Goal: Complete application form: Complete application form

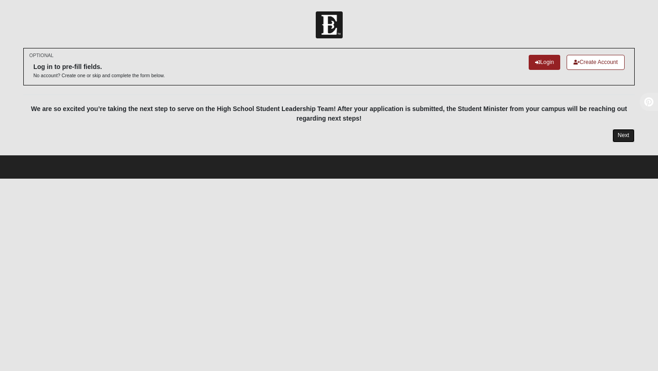
click at [617, 134] on link "Next" at bounding box center [623, 135] width 22 height 13
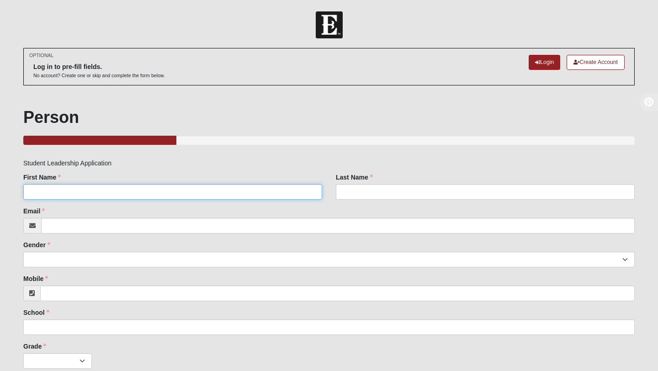
click at [290, 190] on input "First Name" at bounding box center [172, 192] width 299 height 16
type input "Piper"
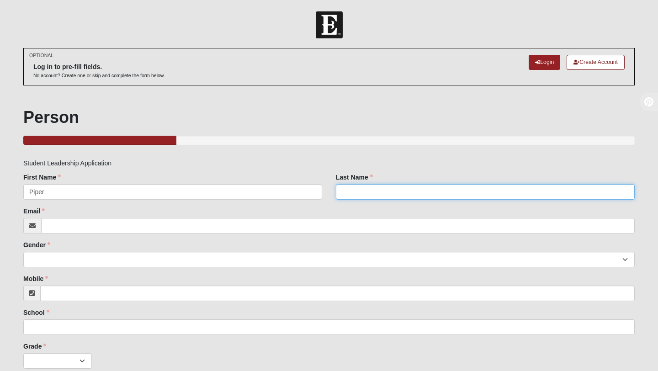
click at [391, 192] on input "Last Name" at bounding box center [485, 192] width 299 height 16
type input "[PERSON_NAME]"
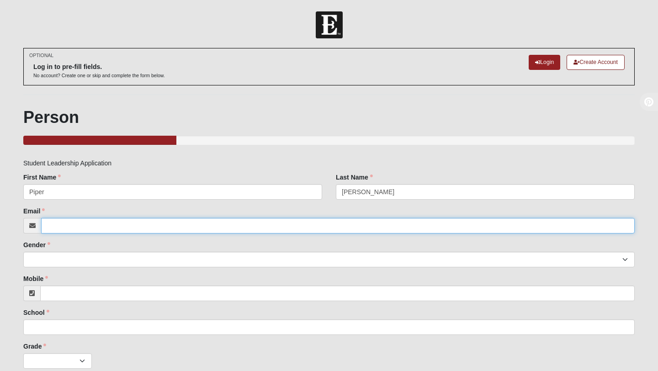
click at [204, 219] on input "Email" at bounding box center [337, 226] width 593 height 16
type input "[EMAIL_ADDRESS][DOMAIN_NAME]"
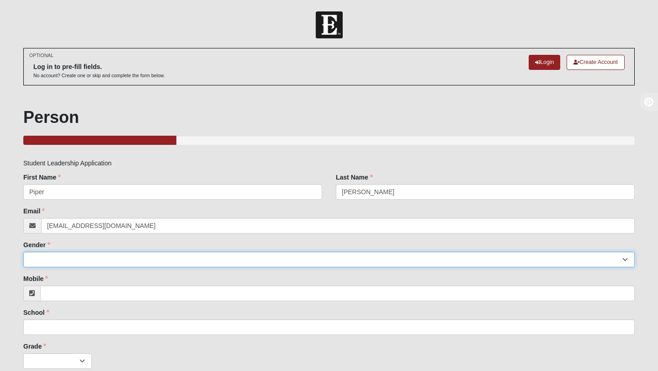
click at [51, 264] on select "[DEMOGRAPHIC_DATA] [DEMOGRAPHIC_DATA]" at bounding box center [328, 260] width 611 height 16
select select "2"
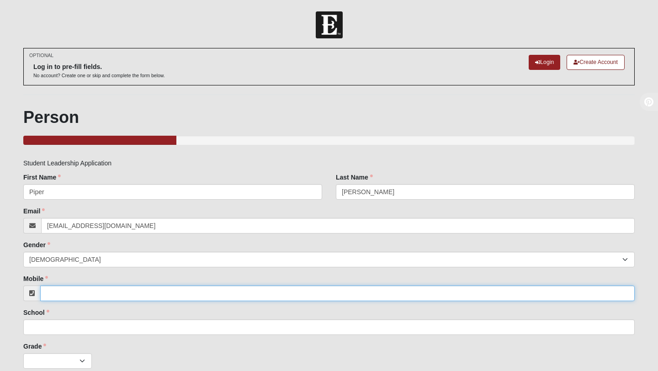
click at [69, 295] on input "Mobile" at bounding box center [337, 293] width 594 height 16
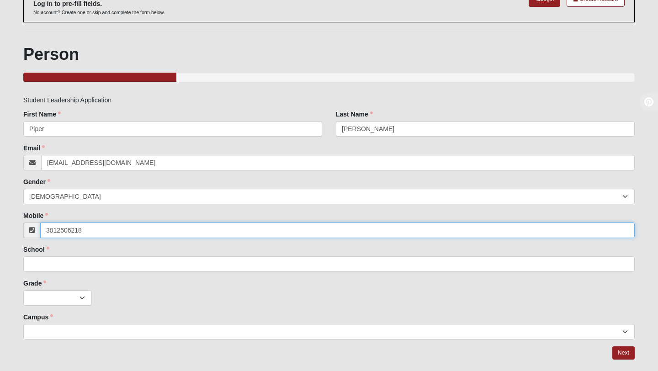
scroll to position [63, 0]
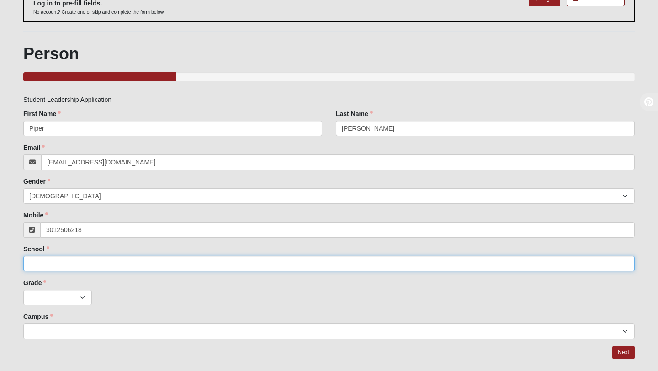
type input "[PHONE_NUMBER]"
click at [89, 265] on input "School" at bounding box center [328, 264] width 611 height 16
type input "[PERSON_NAME][GEOGRAPHIC_DATA]"
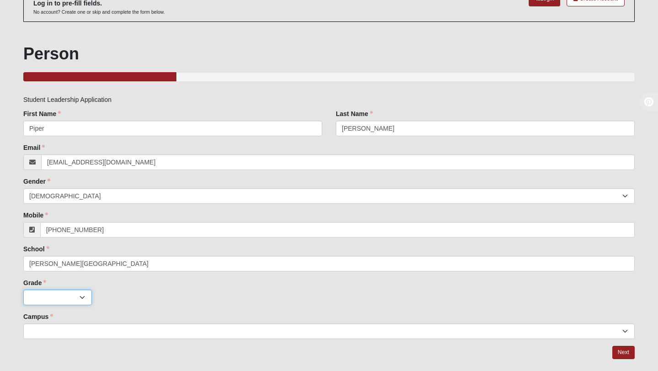
click at [65, 297] on select "K 1st 2nd 3rd 4th 5th 6th 7th 8th 9th 10th 11th 12th" at bounding box center [57, 298] width 69 height 16
select select "1"
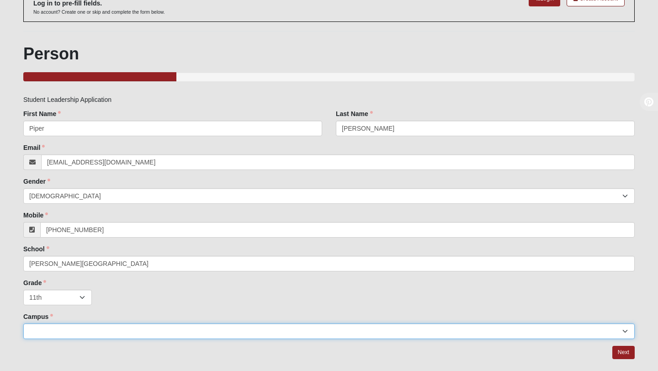
click at [74, 332] on select "Arlington Baymeadows Eleven22 Online [PERSON_NAME][GEOGRAPHIC_DATA] Jesup [GEOG…" at bounding box center [328, 331] width 611 height 16
select select "16"
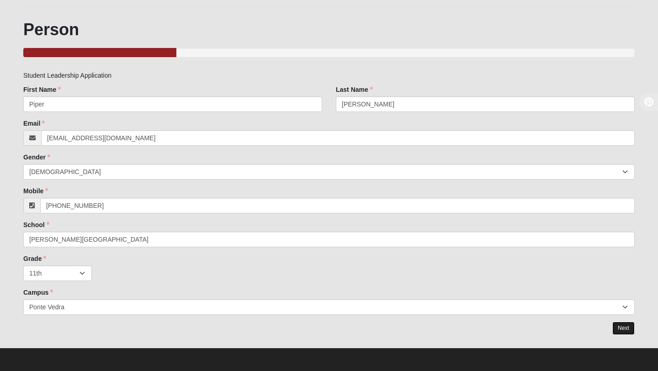
click at [612, 326] on link "Next" at bounding box center [623, 328] width 22 height 13
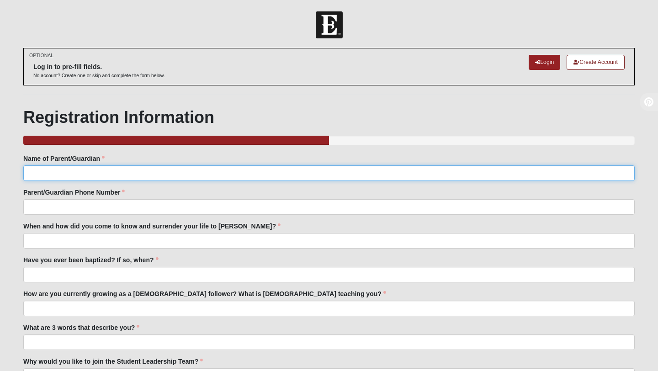
click at [246, 166] on input "Name of Parent/Guardian" at bounding box center [328, 173] width 611 height 16
type input "[PERSON_NAME]"
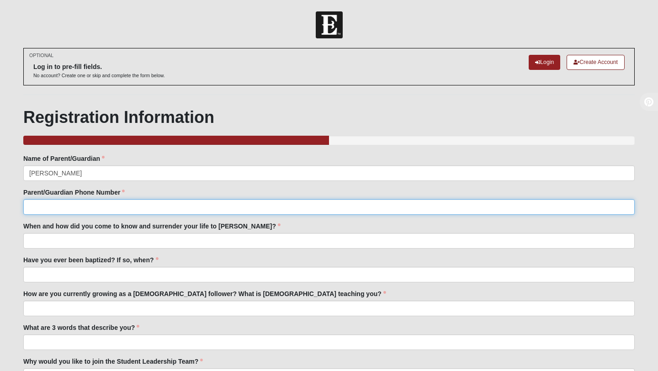
click at [90, 201] on input "Parent/Guardian Phone Number" at bounding box center [328, 207] width 611 height 16
type input "9043033853"
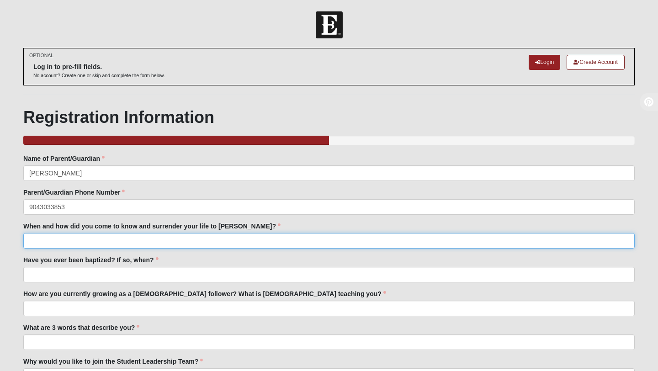
click at [80, 248] on input "When and how did you come to know and surrender your life to [PERSON_NAME]?" at bounding box center [328, 241] width 611 height 16
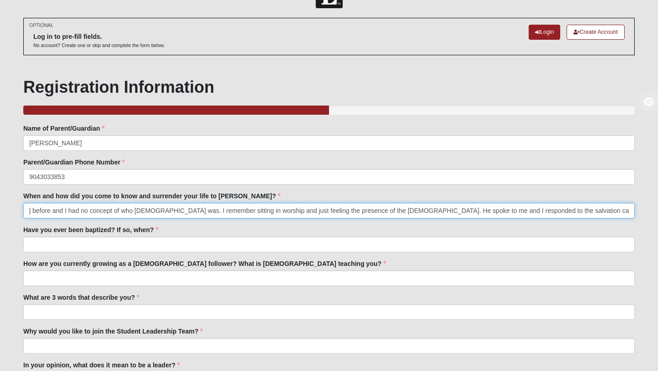
scroll to position [61, 0]
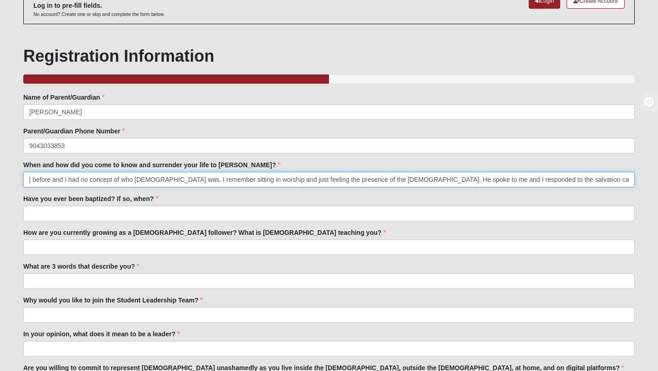
type input "I was invited to [DATE] nights at [GEOGRAPHIC_DATA] by my friends. I had never …"
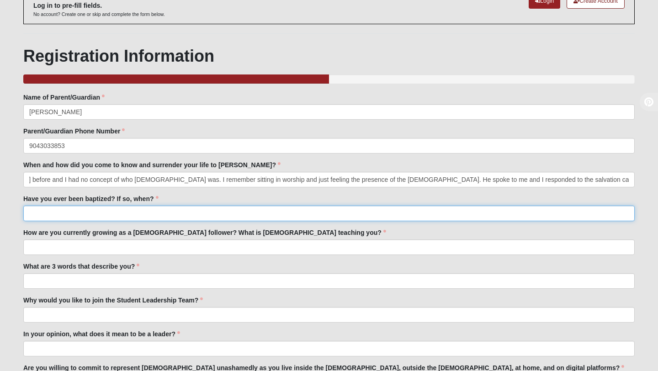
scroll to position [0, 0]
click at [71, 217] on input "Have you ever been baptized? If so, when?" at bounding box center [328, 214] width 611 height 16
click at [201, 216] on input "I was baptized in [DATE] at Beach Baptism along side my twim brother and" at bounding box center [328, 214] width 611 height 16
drag, startPoint x: 267, startPoint y: 213, endPoint x: 225, endPoint y: 213, distance: 42.5
click at [225, 213] on input "I was baptized in [DATE] at Beach Baptism along side my twin brother and" at bounding box center [328, 214] width 611 height 16
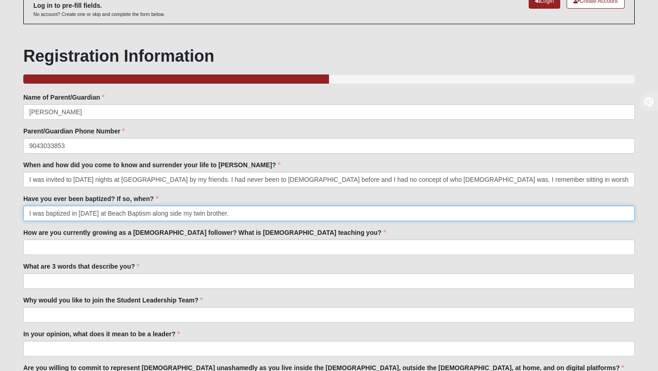
type input "I was baptized in [DATE] at Beach Baptism along side my twin brother."
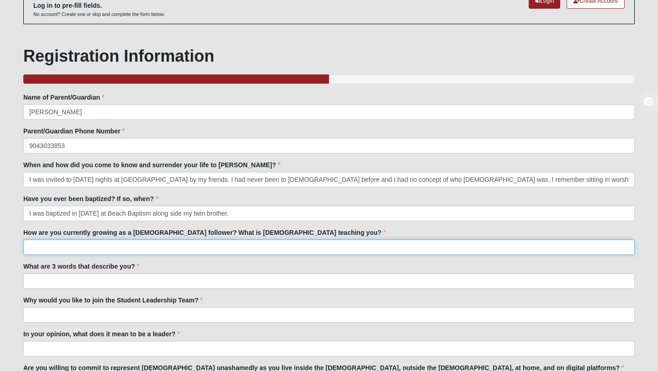
click at [69, 247] on input "How are you currently growing as a [DEMOGRAPHIC_DATA] follower? What is [DEMOGR…" at bounding box center [328, 247] width 611 height 16
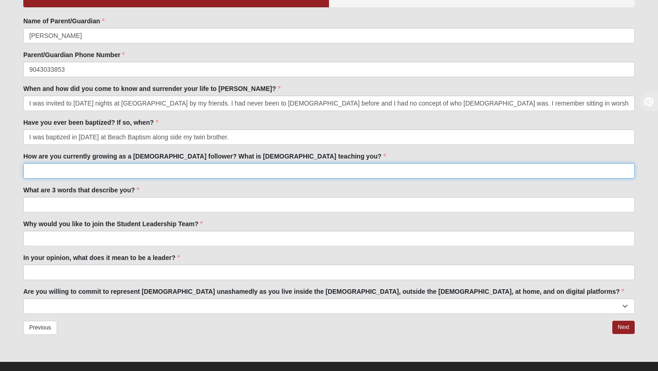
scroll to position [139, 0]
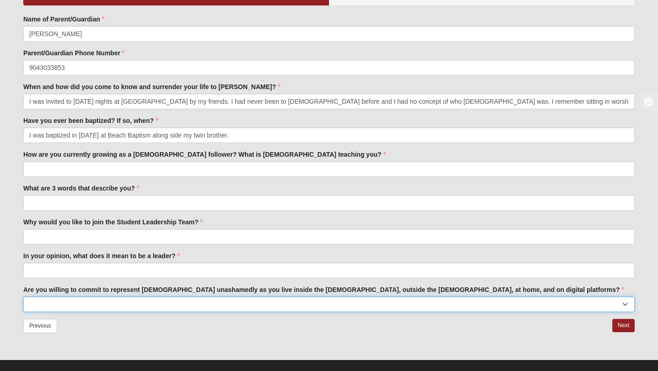
click at [137, 300] on select "Yes No I need to talk to someone about this" at bounding box center [328, 304] width 611 height 16
select select "Yes"
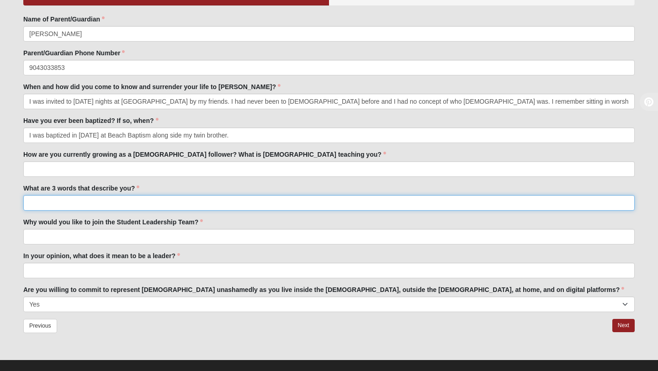
click at [90, 203] on input "What are 3 words that describe you?" at bounding box center [328, 203] width 611 height 16
type input "C"
type input "Empathetic, passionate, nurturing."
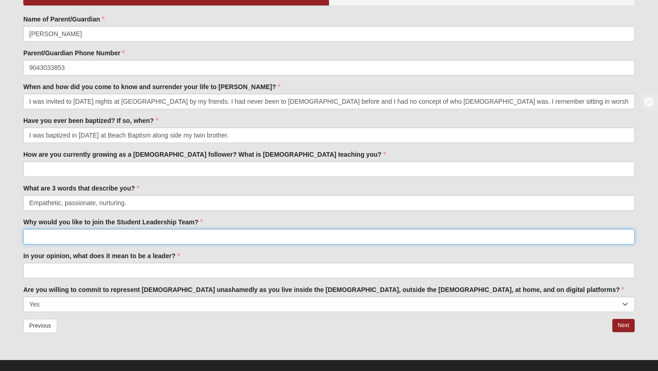
click at [52, 239] on input "Why would you like to join the Student Leadership Team?" at bounding box center [328, 237] width 611 height 16
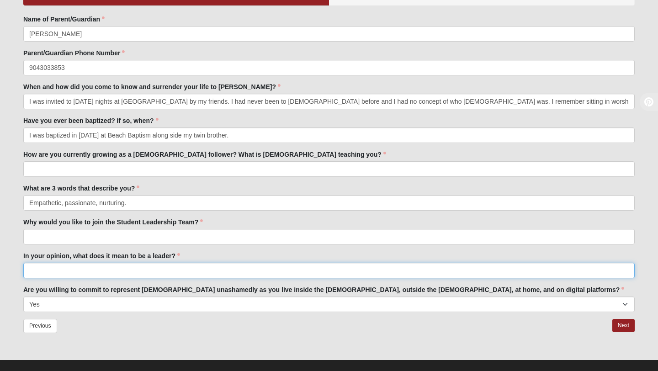
click at [77, 268] on input "In your opinion, what does it mean to be a leader?" at bounding box center [328, 271] width 611 height 16
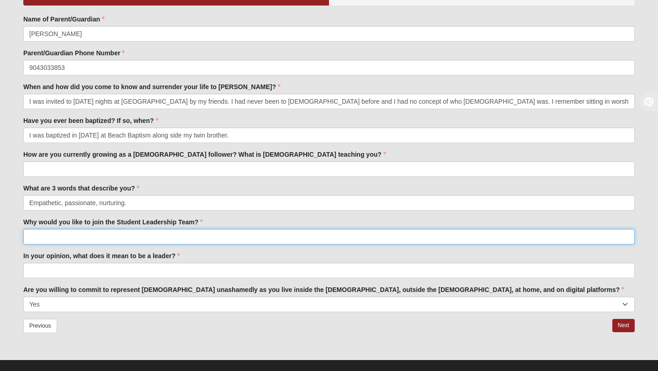
click at [79, 235] on input "Why would you like to join the Student Leadership Team?" at bounding box center [328, 237] width 611 height 16
click at [205, 235] on input "I would like to join SLT because I would be surrounded by other [DEMOGRAPHIC_DA…" at bounding box center [328, 237] width 611 height 16
click at [222, 236] on input "I would like to join SLT because I would be surrounded by [DEMOGRAPHIC_DATA]" at bounding box center [328, 237] width 611 height 16
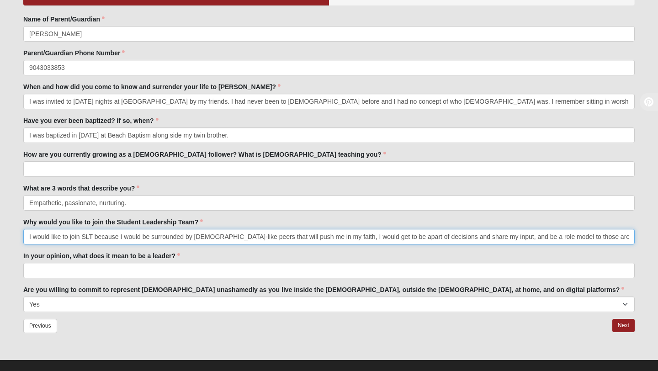
type input "I would like to join SLT because I would be surrounded by [DEMOGRAPHIC_DATA]-li…"
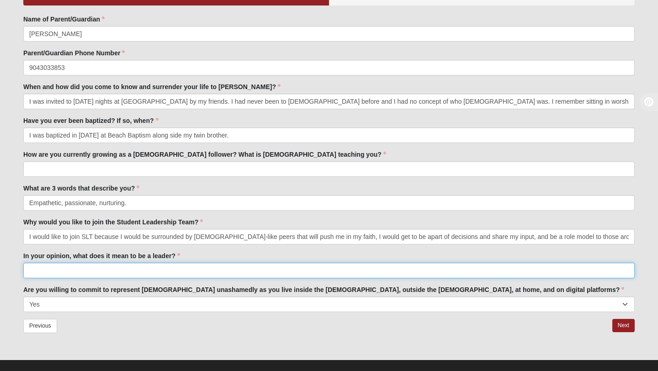
click at [123, 274] on input "In your opinion, what does it mean to be a leader?" at bounding box center [328, 271] width 611 height 16
type input "To be alead"
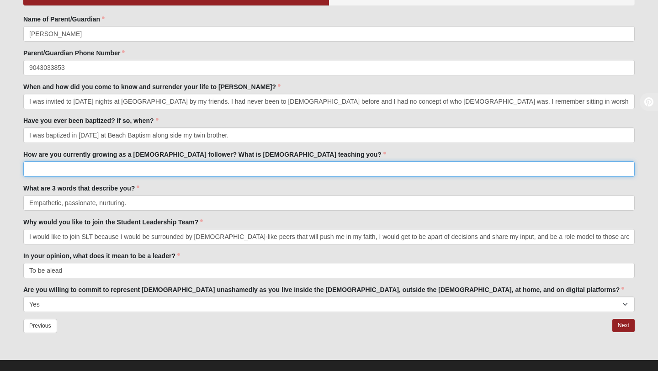
click at [96, 168] on input "How are you currently growing as a [DEMOGRAPHIC_DATA] follower? What is [DEMOGR…" at bounding box center [328, 169] width 611 height 16
type input "The Lord is teaching me that"
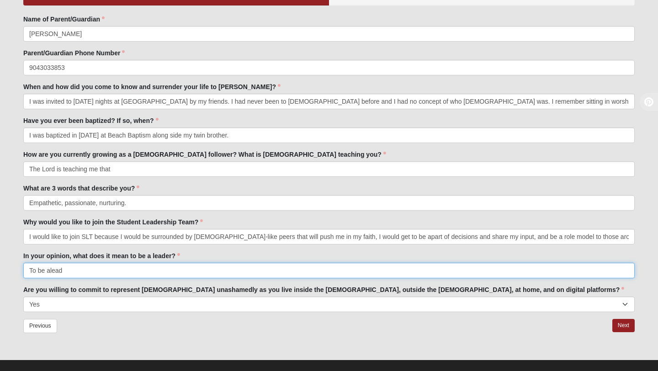
click at [51, 269] on input "To be alead" at bounding box center [328, 271] width 611 height 16
click at [98, 268] on input "To be a lead" at bounding box center [328, 271] width 611 height 16
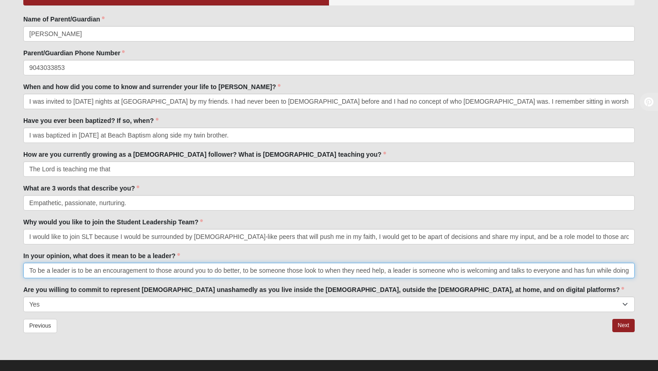
scroll to position [0, 0]
type input "To be a leader is to be an encouragement to those around you to do better, to b…"
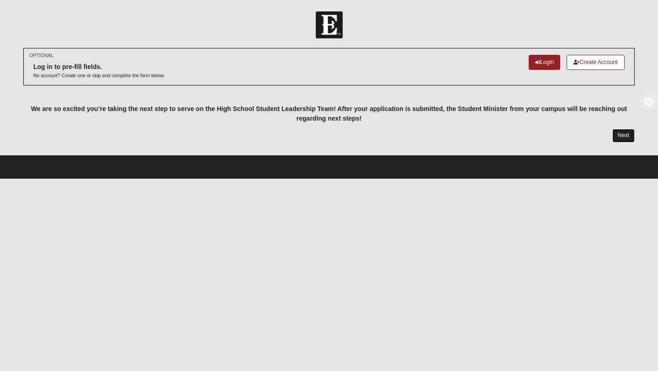
click at [619, 135] on link "Next" at bounding box center [623, 135] width 22 height 13
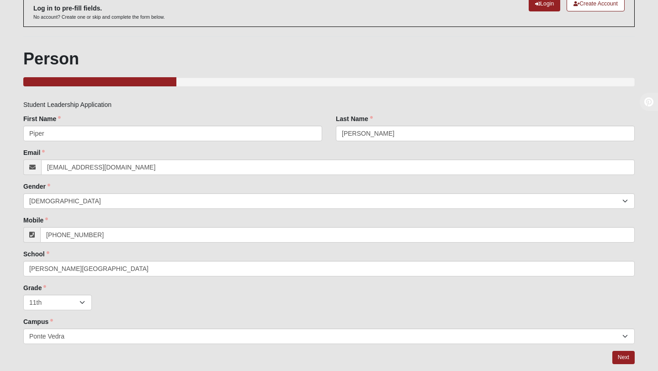
scroll to position [88, 0]
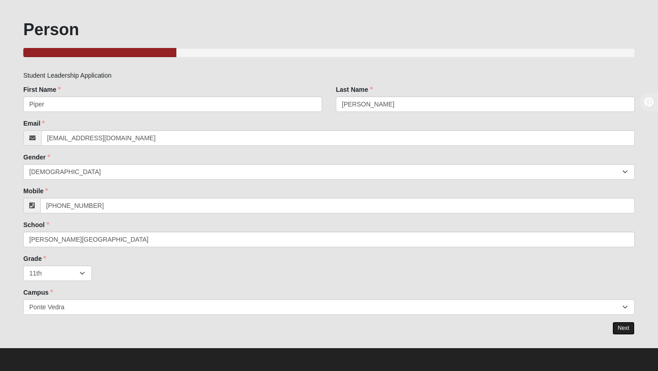
click at [619, 326] on link "Next" at bounding box center [623, 328] width 22 height 13
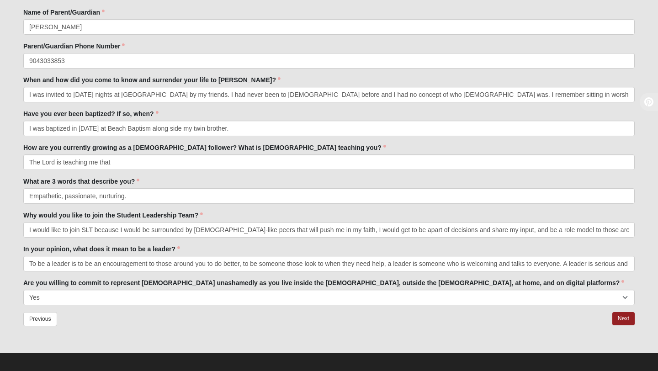
scroll to position [151, 0]
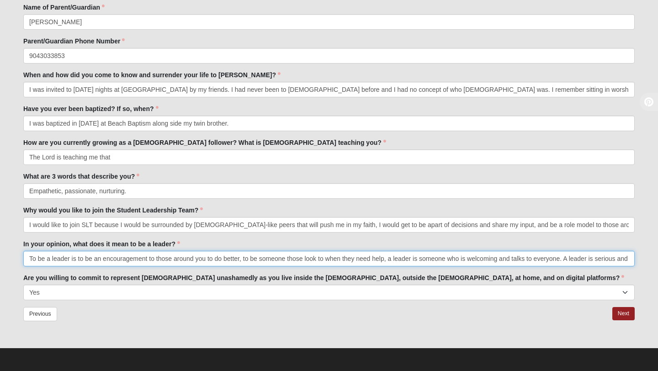
click at [205, 261] on input "To be a leader is to be an encouragement to those around you to do better, to b…" at bounding box center [328, 259] width 611 height 16
drag, startPoint x: 200, startPoint y: 258, endPoint x: 232, endPoint y: 258, distance: 32.9
click at [232, 258] on input "To be a leader is to be an encouragement to those around you to do better, to b…" at bounding box center [328, 259] width 611 height 16
click at [221, 261] on input "To be a leader is to be an encouragement to those around you, to be someone tho…" at bounding box center [328, 259] width 611 height 16
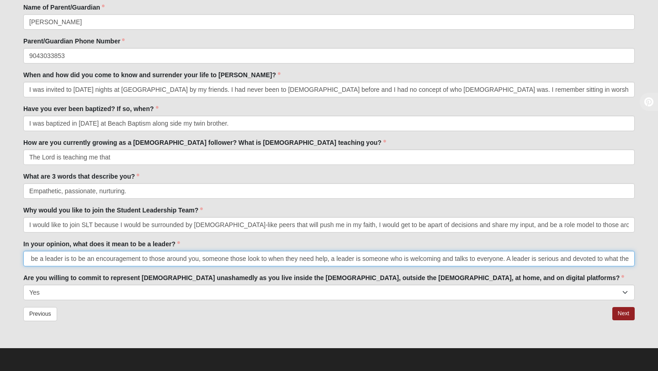
click at [263, 259] on input "To be a leader is to be an encouragement to those around you, someone those loo…" at bounding box center [328, 259] width 611 height 16
click at [264, 258] on input "To be a leader is to be an encouragement to those around you, someone those loo…" at bounding box center [328, 259] width 611 height 16
type input "To be a leader is to be an encouragement to those around you, someone those loo…"
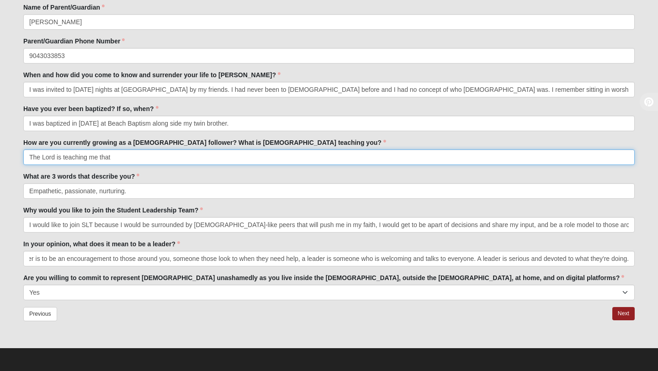
scroll to position [0, 0]
click at [165, 159] on input "The Lord is teaching me that" at bounding box center [328, 157] width 611 height 16
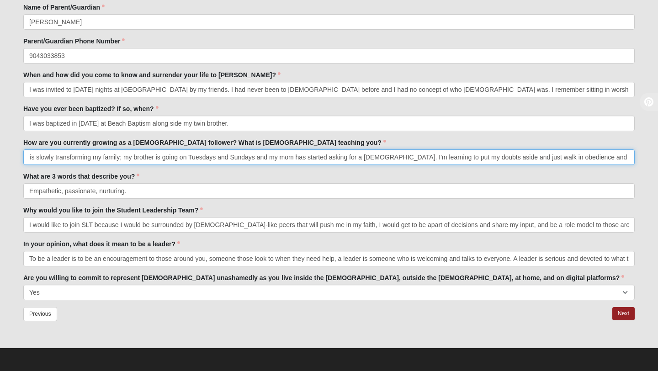
scroll to position [0, 368]
type input "The Lord is teaching me that with my mustard seed of faith what I thought was i…"
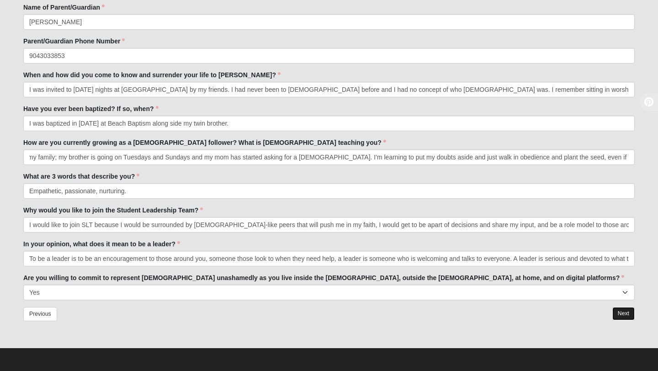
scroll to position [0, 0]
click at [621, 313] on link "Next" at bounding box center [623, 313] width 22 height 13
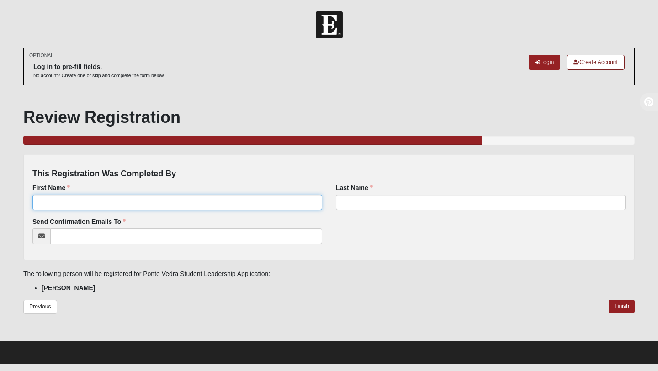
click at [210, 200] on input "First Name" at bounding box center [177, 203] width 290 height 16
type input "Piper"
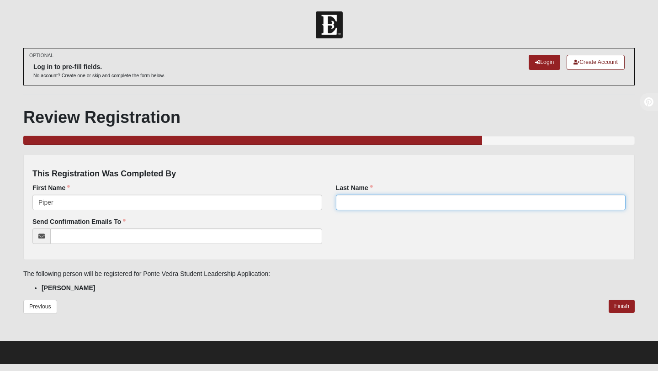
click at [407, 201] on input "Last Name" at bounding box center [481, 203] width 290 height 16
type input "M"
type input "[PERSON_NAME]"
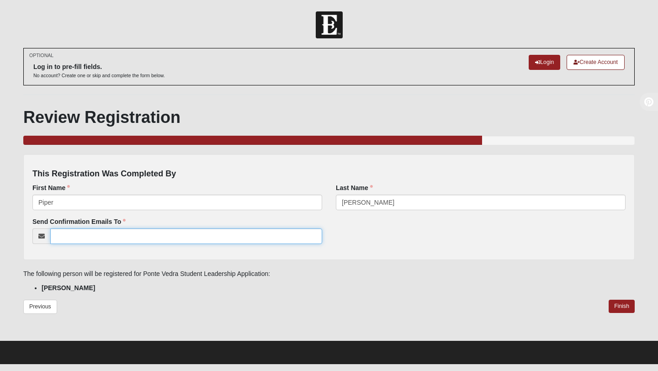
click at [222, 242] on input "Send Confirmation Emails To" at bounding box center [186, 236] width 272 height 16
type input "[EMAIL_ADDRESS][DOMAIN_NAME]"
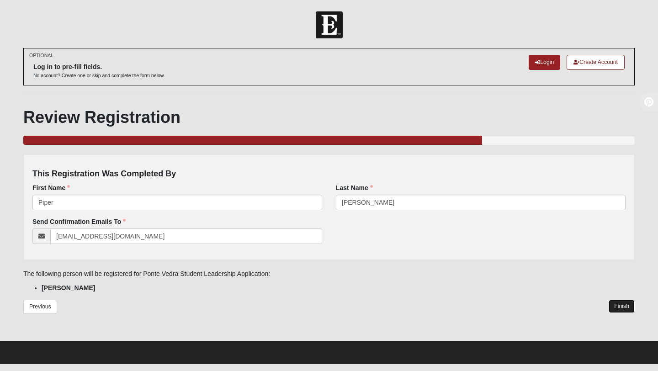
click at [622, 303] on link "Finish" at bounding box center [621, 306] width 26 height 13
